Goal: Task Accomplishment & Management: Use online tool/utility

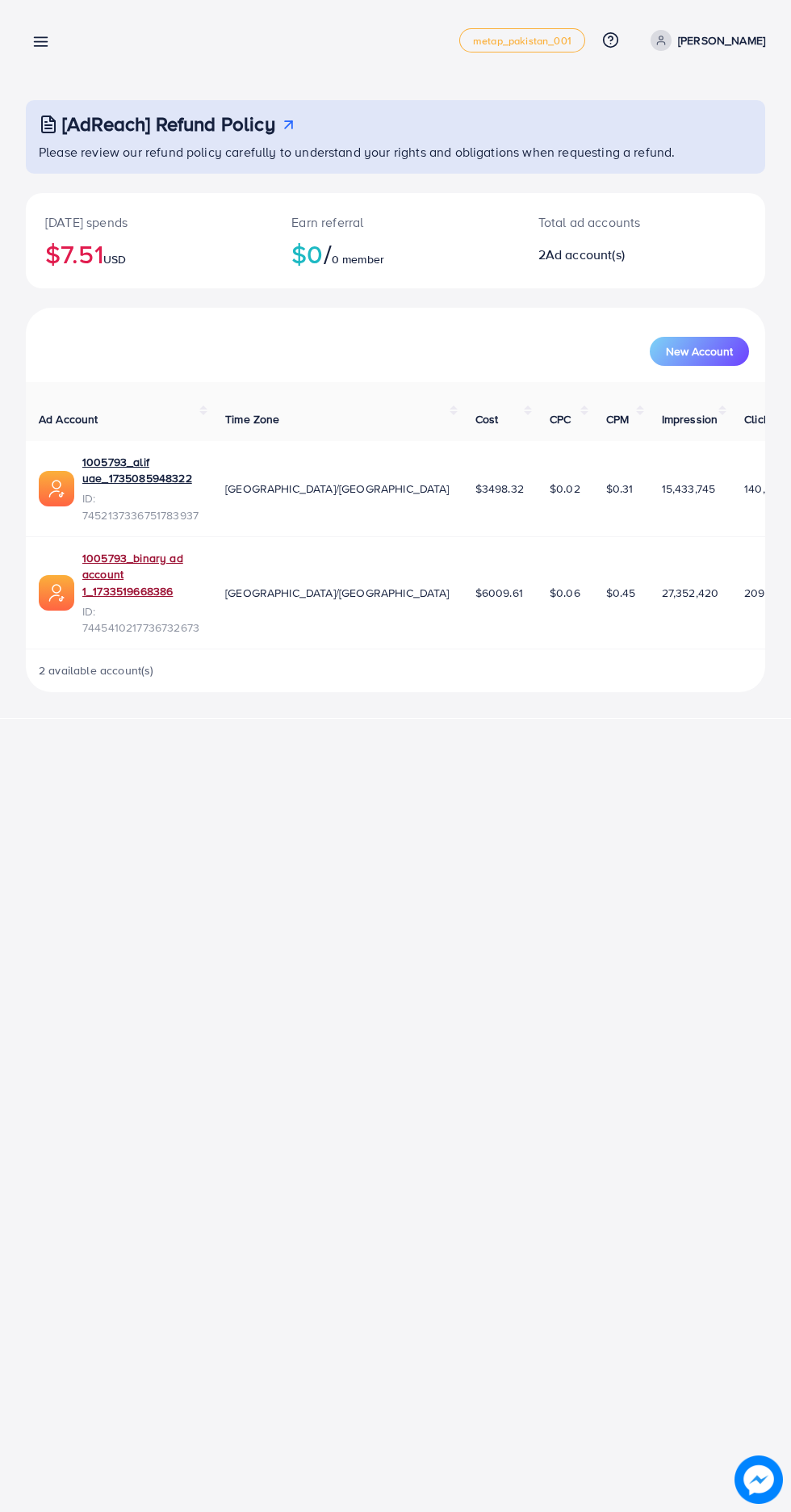
click at [153, 550] on link "1005793_binary ad account 1_1733519668386" at bounding box center [140, 574] width 117 height 49
